Goal: Find specific page/section: Find specific page/section

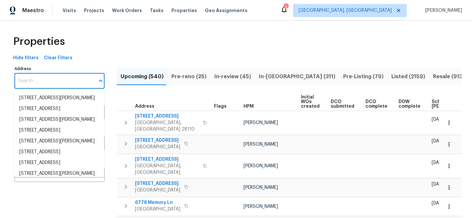
click at [70, 85] on input "Address" at bounding box center [54, 80] width 80 height 15
paste input "705 Goldenrod Dr"
type input "705 Goldenrod Dr"
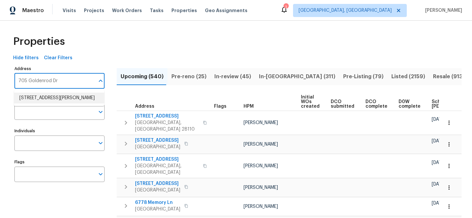
click at [66, 93] on li "[STREET_ADDRESS][PERSON_NAME]" at bounding box center [59, 98] width 90 height 11
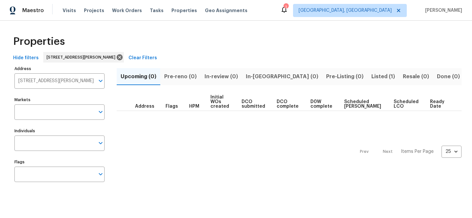
click at [371, 73] on span "Listed (1)" at bounding box center [383, 76] width 24 height 9
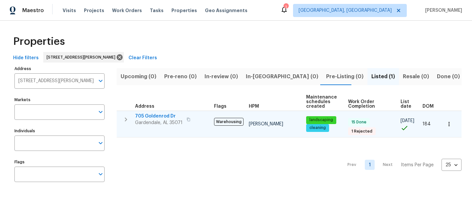
click at [155, 114] on span "705 Goldenrod Dr" at bounding box center [159, 116] width 48 height 7
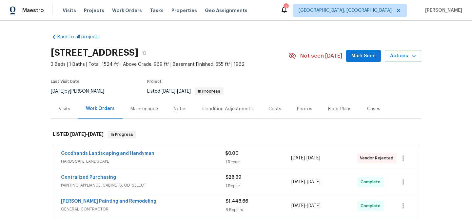
click at [62, 112] on div "Visits" at bounding box center [64, 108] width 27 height 19
